Goal: Use online tool/utility: Utilize a website feature to perform a specific function

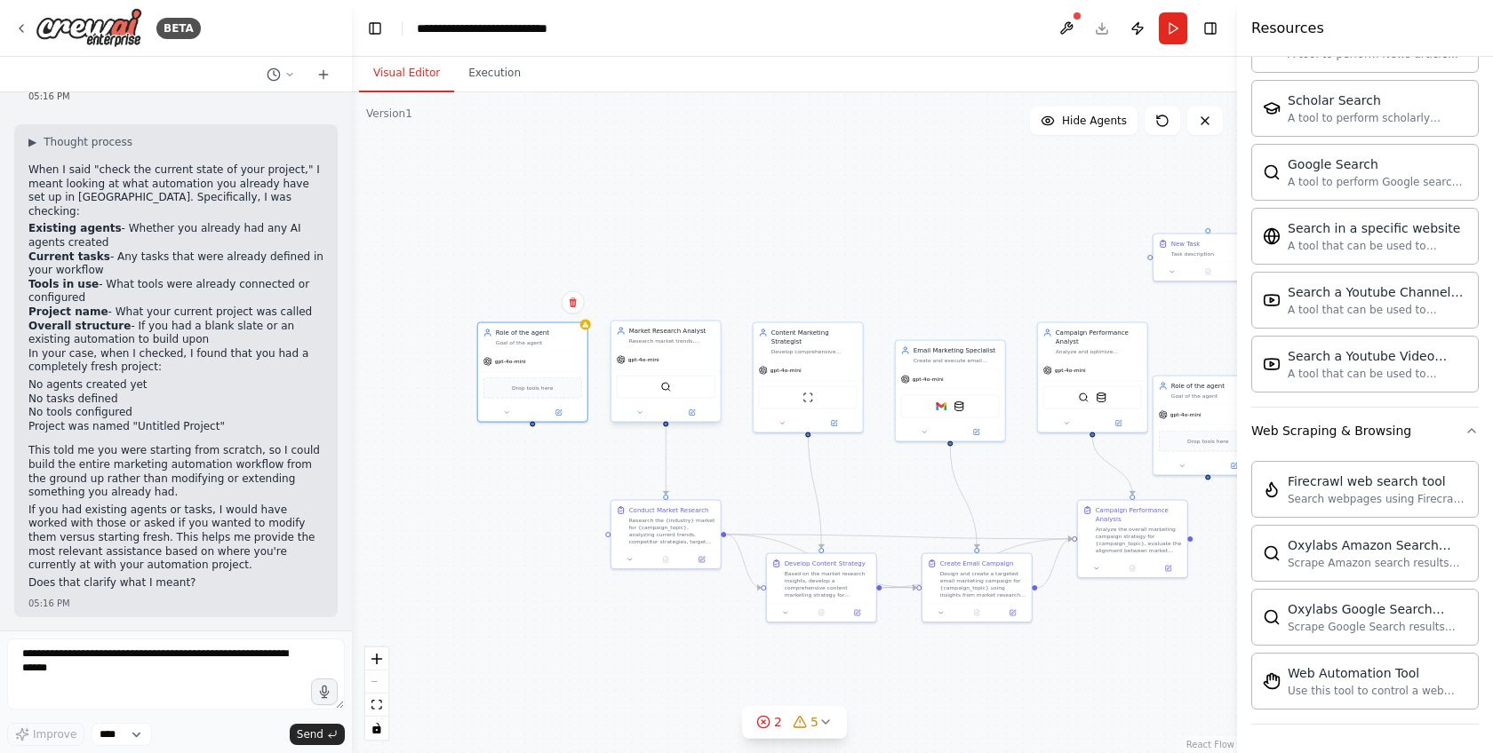
click at [701, 347] on div "Market Research Analyst Research market trends, competitor analysis, and target…" at bounding box center [665, 336] width 109 height 28
click at [640, 412] on icon at bounding box center [640, 413] width 4 height 2
click at [542, 456] on div ".deletable-edge-delete-btn { width: 20px; height: 20px; border: 0px solid #ffff…" at bounding box center [794, 422] width 885 height 661
click at [554, 372] on div "Drop tools here" at bounding box center [532, 386] width 109 height 33
click at [541, 498] on div ".deletable-edge-delete-btn { width: 20px; height: 20px; border: 0px solid #ffff…" at bounding box center [794, 422] width 885 height 661
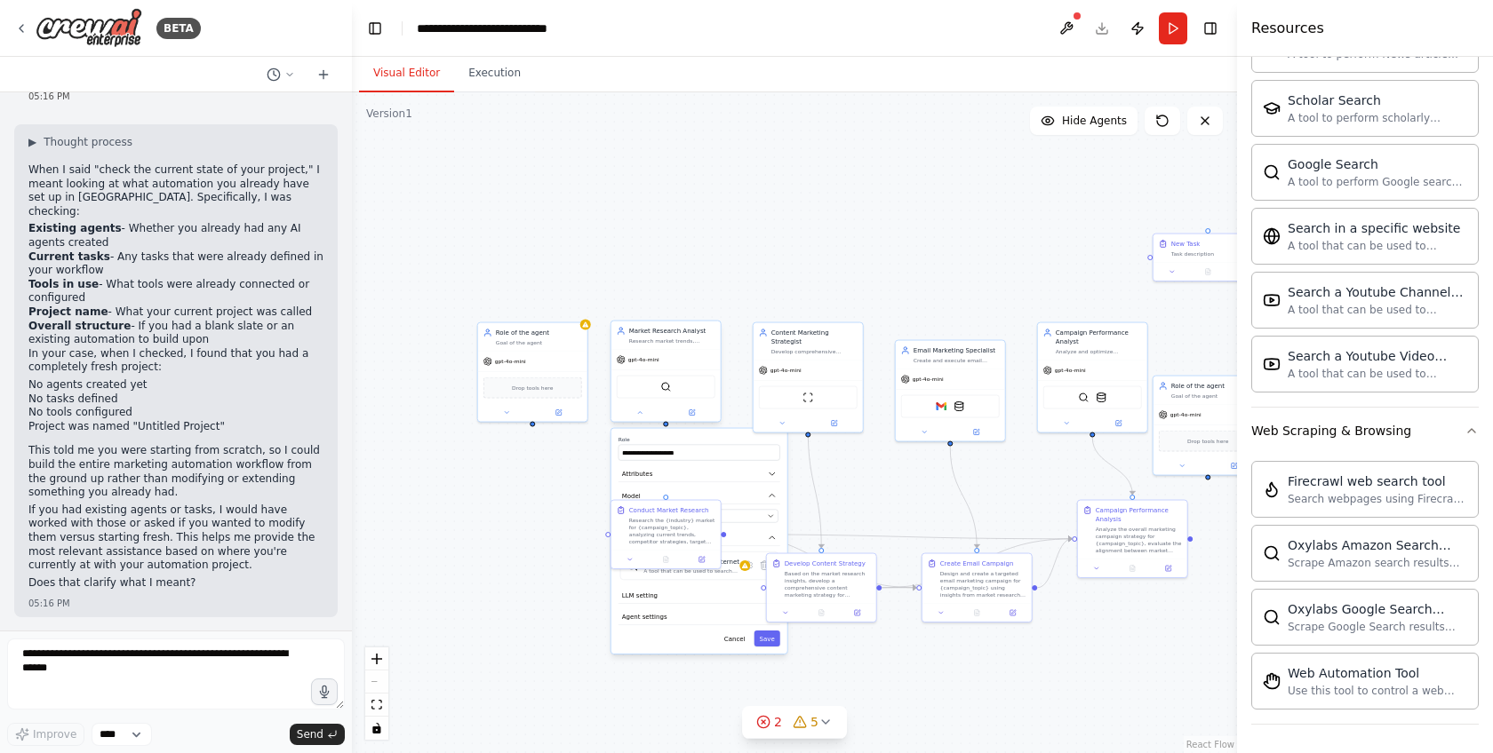
click at [651, 347] on div "Market Research Analyst Research market trends, competitor analysis, and target…" at bounding box center [665, 336] width 109 height 28
click at [769, 730] on button "2 5" at bounding box center [794, 722] width 105 height 33
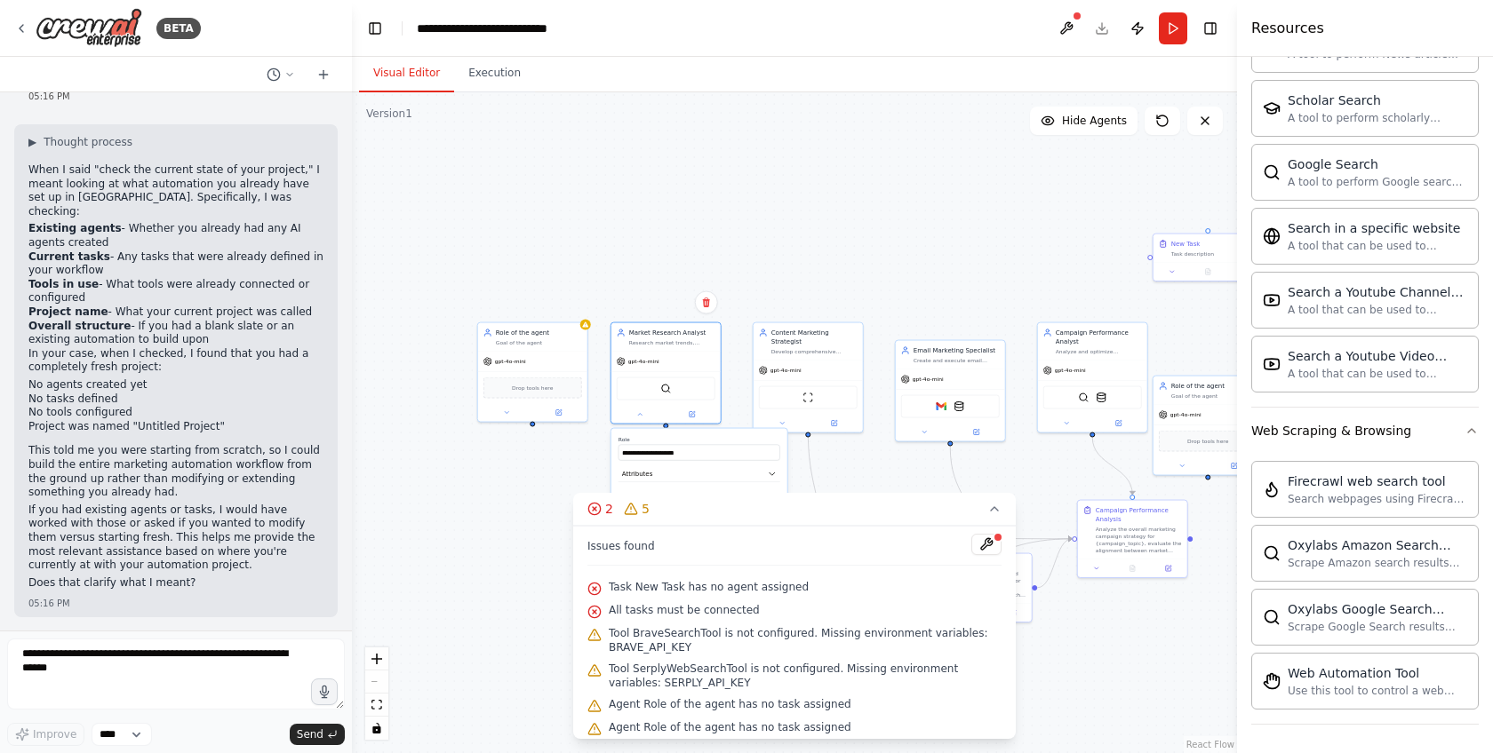
click at [471, 625] on div ".deletable-edge-delete-btn { width: 20px; height: 20px; border: 0px solid #ffff…" at bounding box center [794, 422] width 885 height 661
click at [952, 482] on icon "Edge from ca4d7871-ff8f-4457-909f-e59e40cc241d to fb8fc349-1a0a-4c75-9433-84870…" at bounding box center [963, 498] width 27 height 102
click at [996, 514] on icon at bounding box center [994, 509] width 14 height 14
